Goal: Browse casually: Explore the website without a specific task or goal

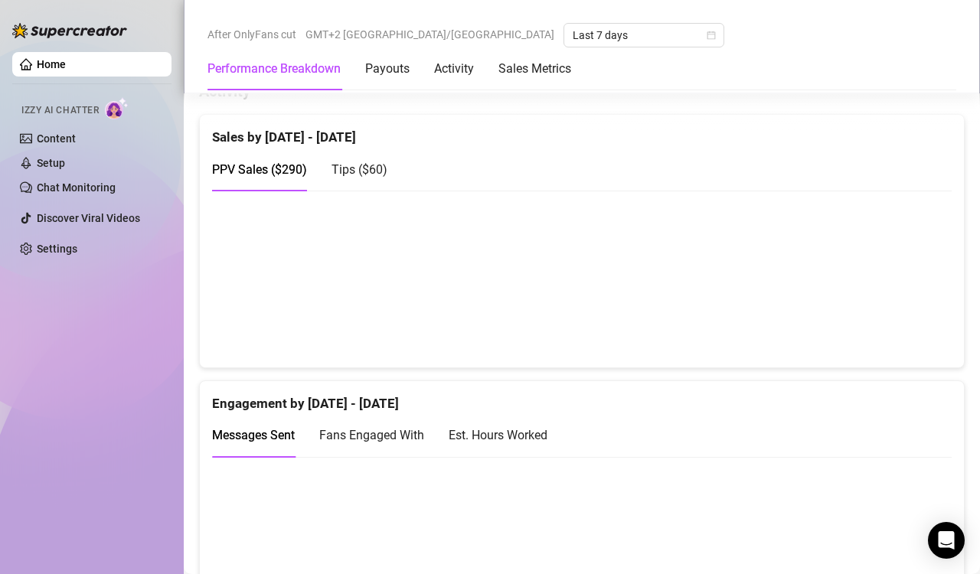
scroll to position [1149, 0]
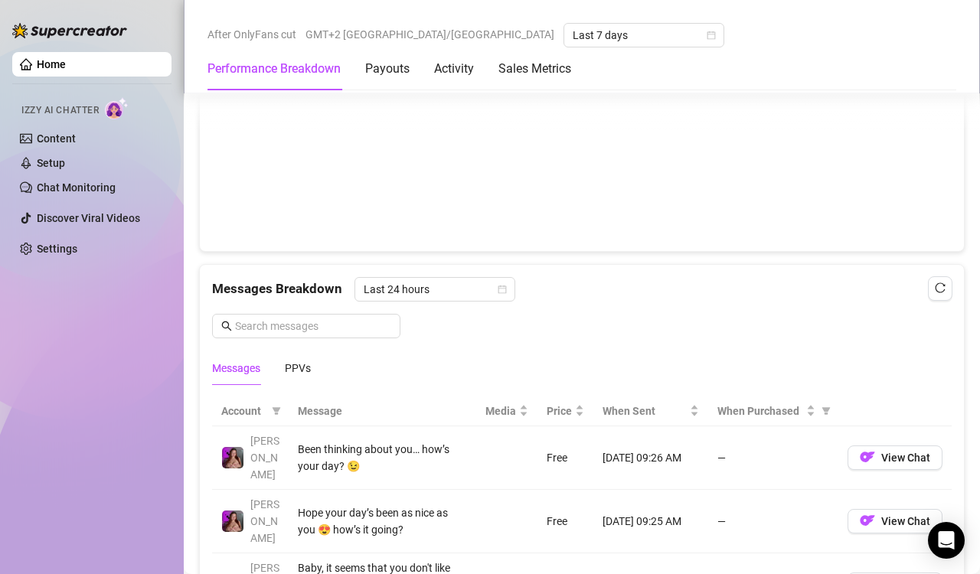
click at [917, 179] on canvas at bounding box center [575, 162] width 727 height 153
click at [887, 181] on canvas at bounding box center [575, 162] width 727 height 153
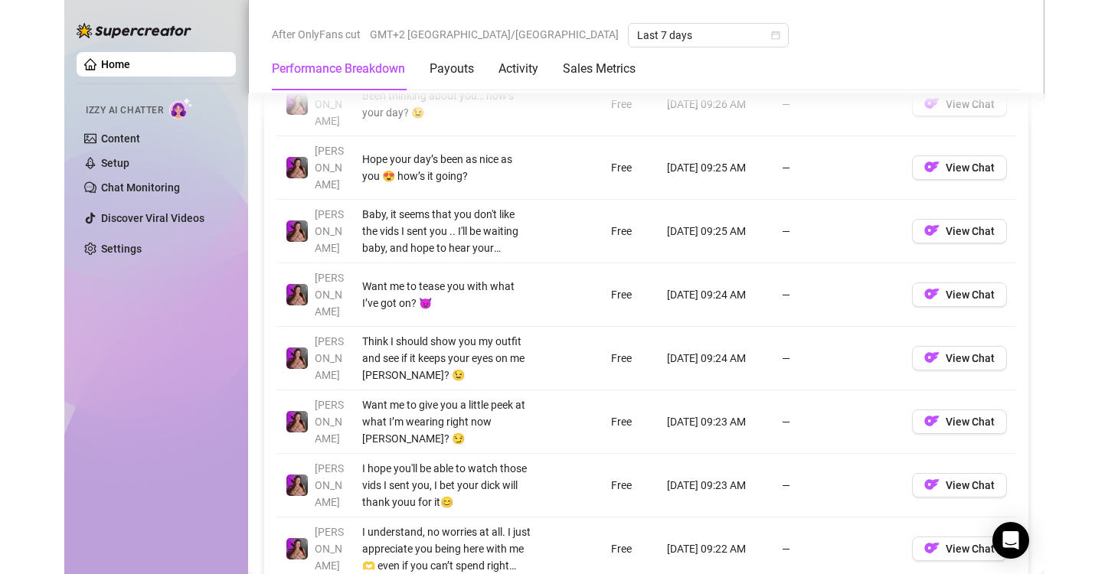
scroll to position [1445, 0]
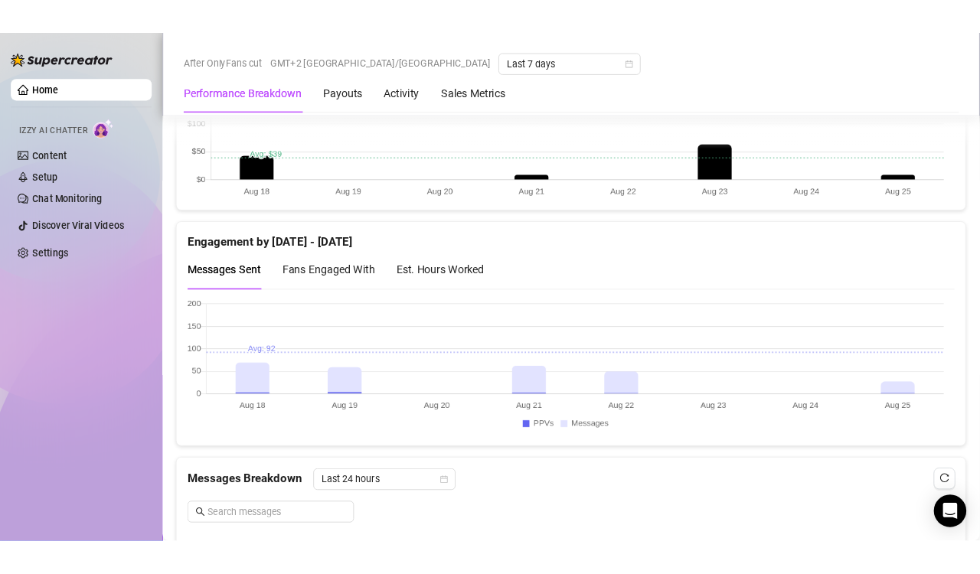
scroll to position [967, 0]
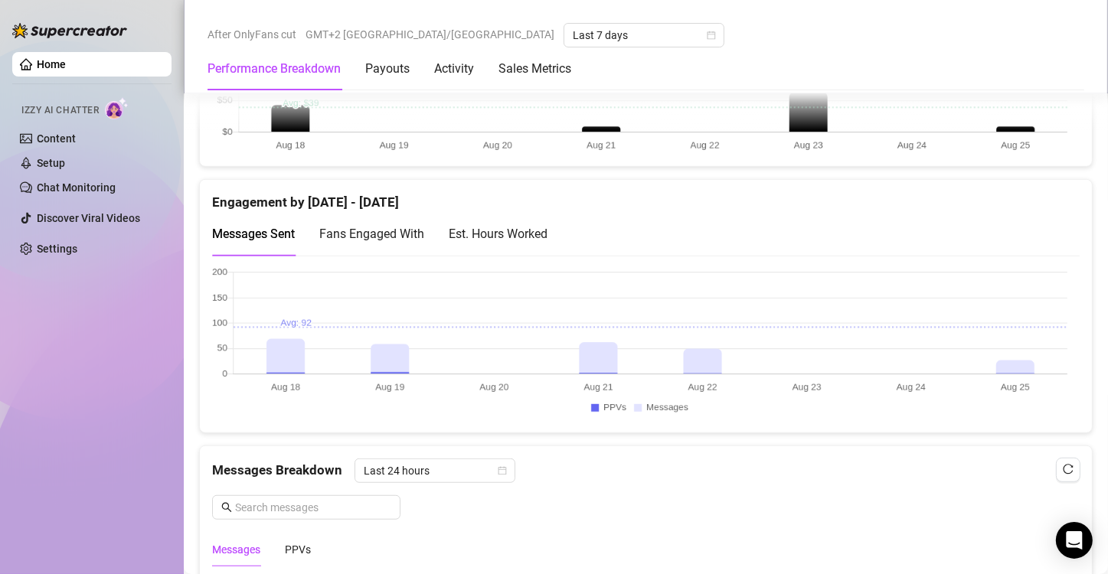
click at [1007, 351] on canvas at bounding box center [639, 343] width 855 height 153
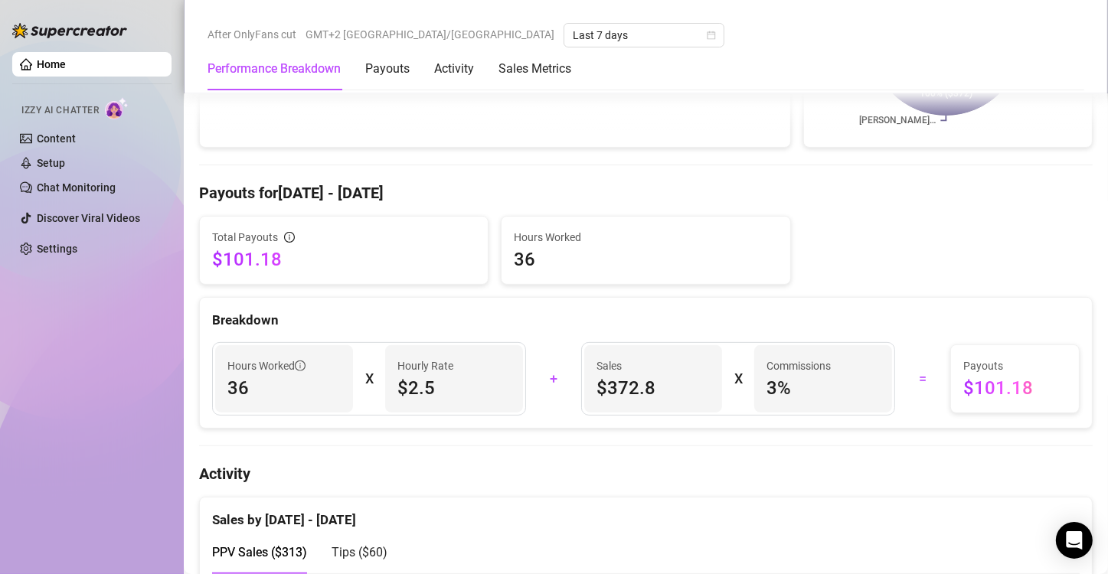
scroll to position [689, 0]
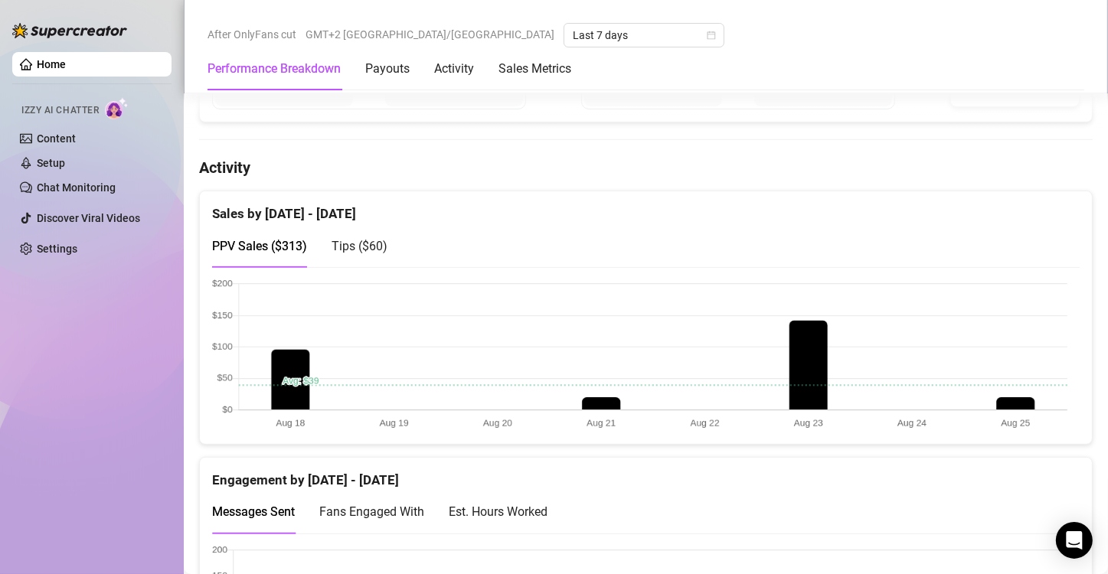
click at [979, 391] on canvas at bounding box center [639, 355] width 855 height 153
click at [979, 404] on canvas at bounding box center [639, 355] width 855 height 153
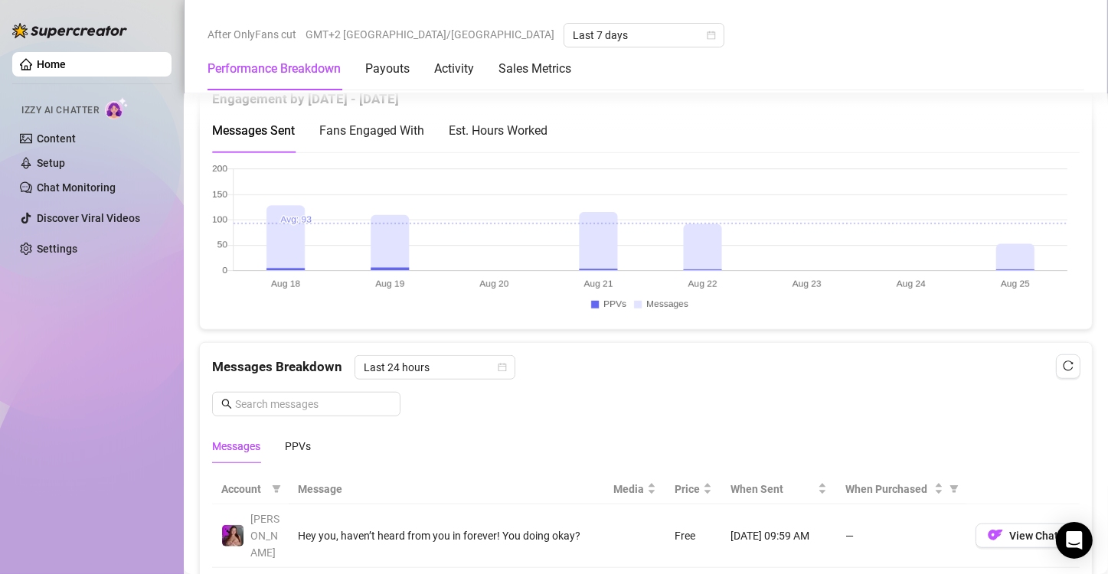
scroll to position [1072, 0]
click at [979, 244] on canvas at bounding box center [639, 238] width 855 height 153
